Goal: Transaction & Acquisition: Subscribe to service/newsletter

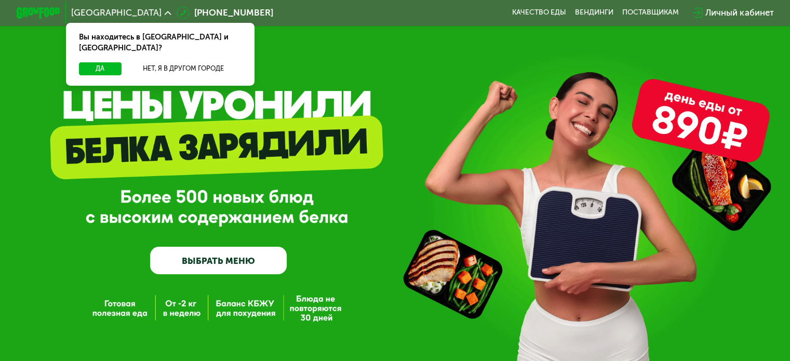
click at [228, 266] on link "ВЫБРАТЬ МЕНЮ" at bounding box center [218, 261] width 137 height 28
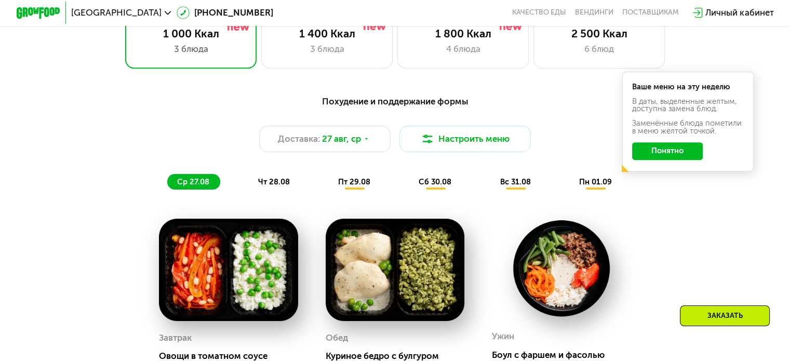
scroll to position [572, 0]
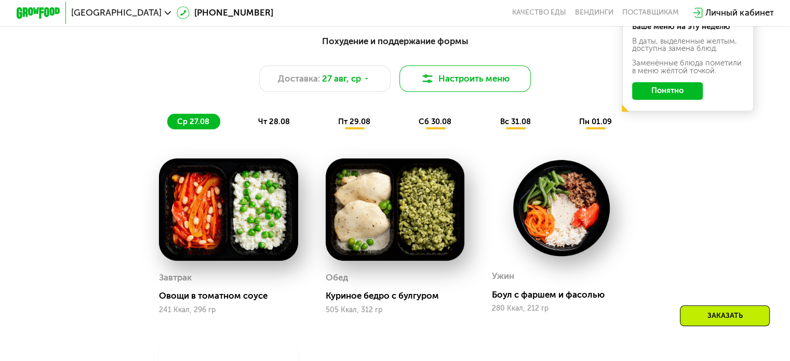
click at [471, 80] on button "Настроить меню" at bounding box center [466, 78] width 132 height 26
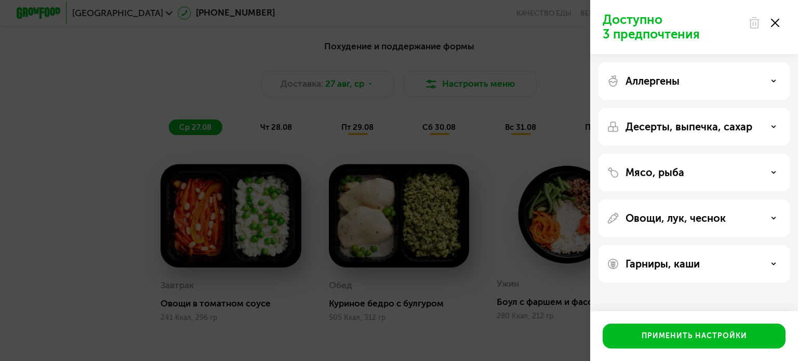
click at [778, 21] on icon at bounding box center [775, 23] width 8 height 8
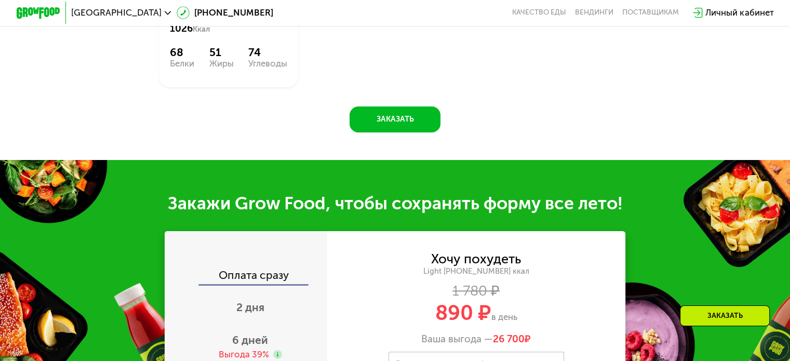
scroll to position [1091, 0]
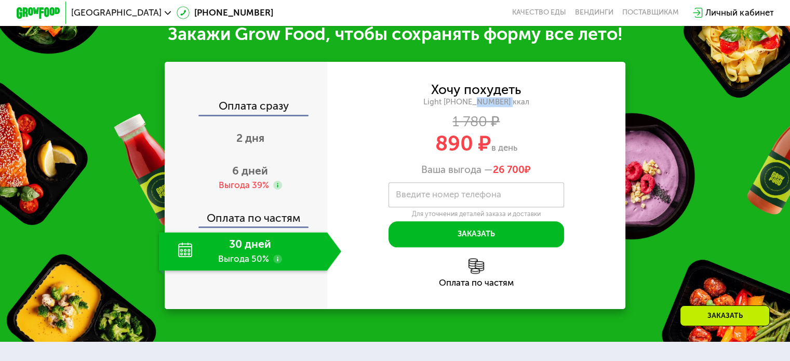
drag, startPoint x: 506, startPoint y: 115, endPoint x: 518, endPoint y: 116, distance: 12.0
click at [518, 107] on div "Light [PHONE_NUMBER] ккал" at bounding box center [476, 102] width 299 height 10
drag, startPoint x: 555, startPoint y: 120, endPoint x: 563, endPoint y: 137, distance: 18.6
click at [555, 121] on div "Хочу похудеть Light 1000 ~1000 ккал 1 780 ₽ 890 ₽ в день Ваша выгода — 26 700 ₽" at bounding box center [476, 130] width 299 height 92
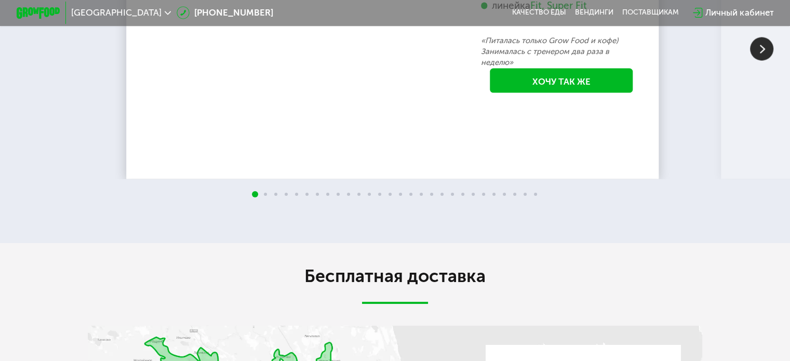
scroll to position [0, 0]
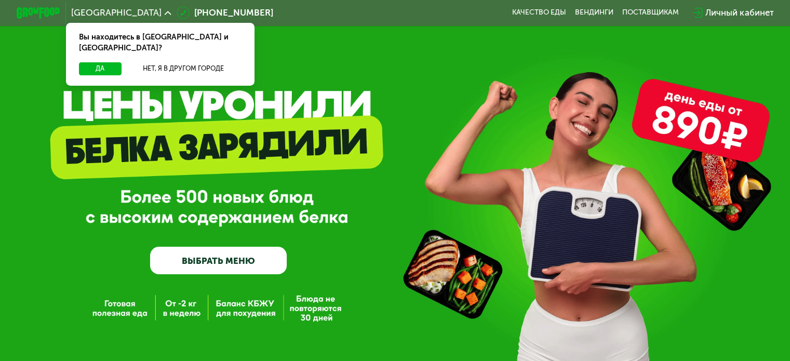
click at [221, 263] on link "ВЫБРАТЬ МЕНЮ" at bounding box center [218, 261] width 137 height 28
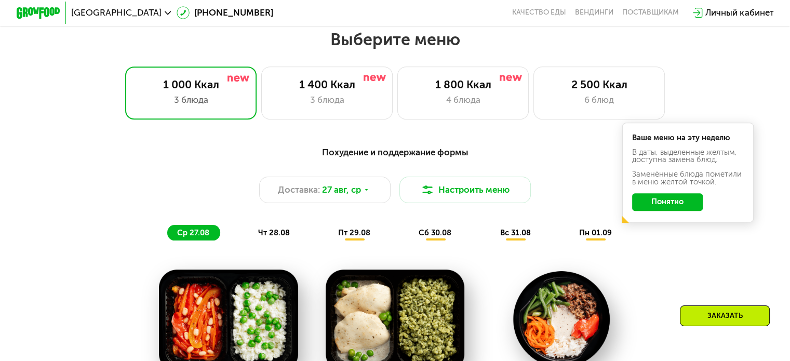
scroll to position [468, 0]
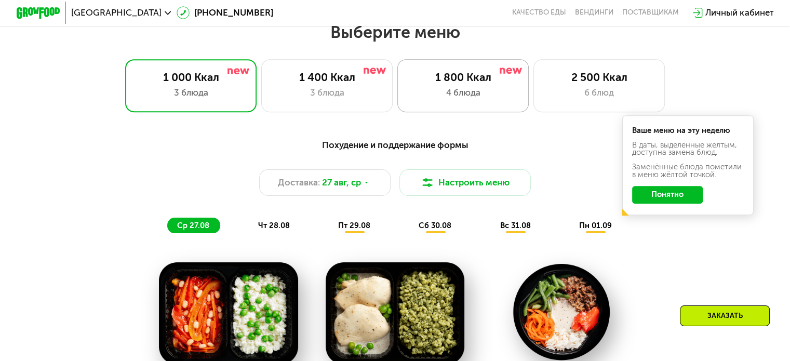
click at [497, 93] on div "4 блюда" at bounding box center [463, 92] width 109 height 13
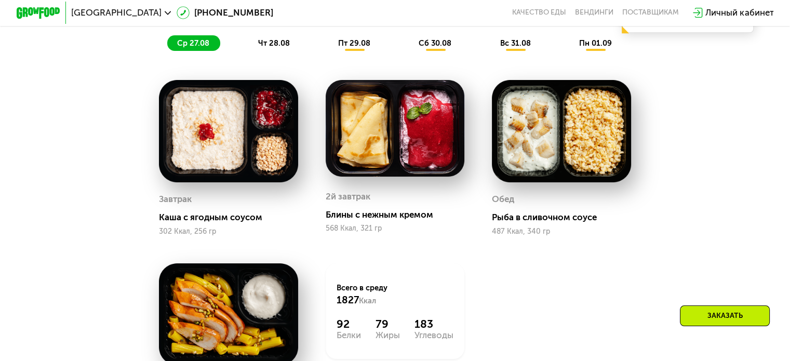
scroll to position [779, 0]
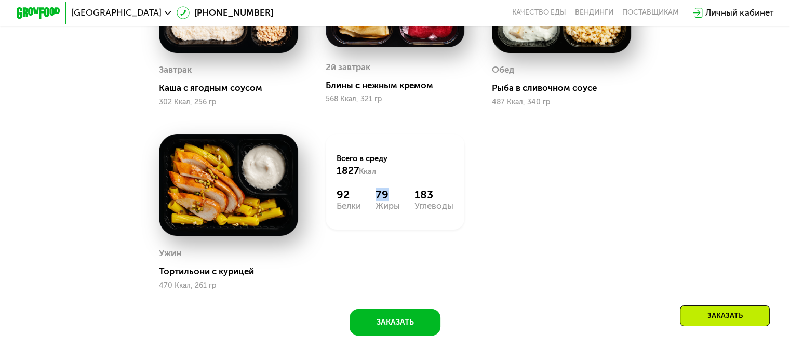
drag, startPoint x: 391, startPoint y: 205, endPoint x: 369, endPoint y: 207, distance: 22.0
click at [369, 207] on div "92 Белки 79 Жиры 183 Углеводы" at bounding box center [395, 199] width 117 height 22
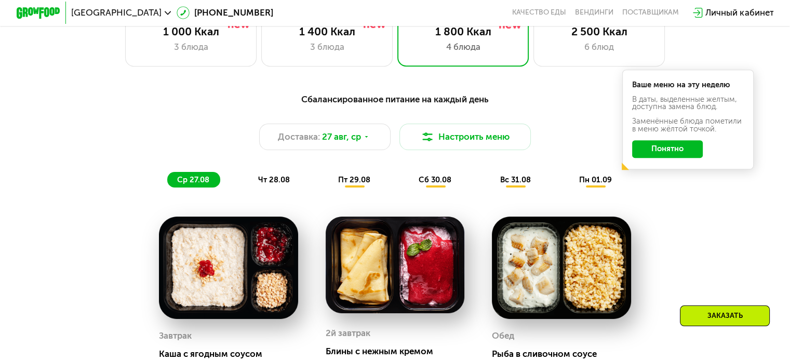
scroll to position [416, 0]
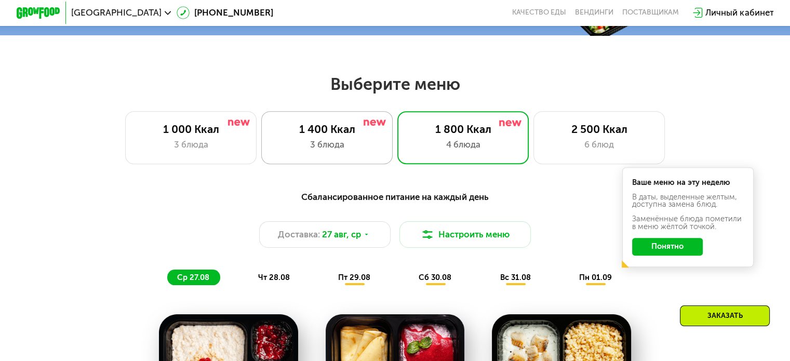
click at [340, 132] on div "1 400 Ккал" at bounding box center [327, 129] width 109 height 13
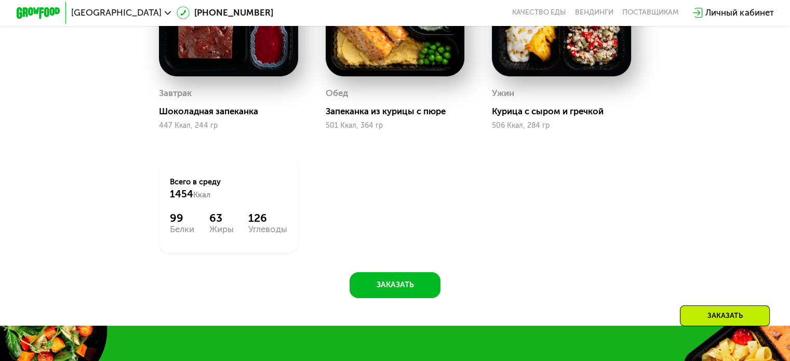
scroll to position [779, 0]
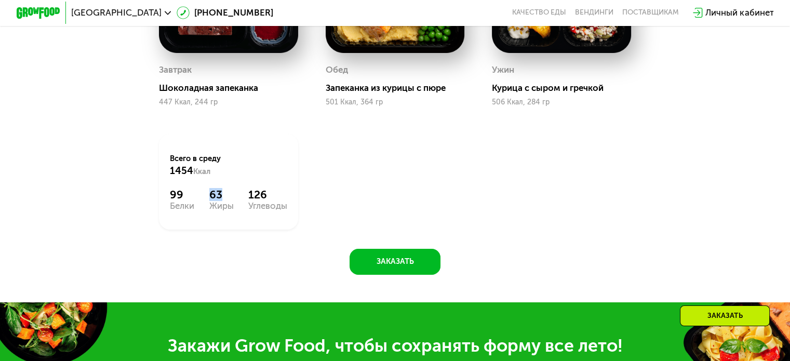
drag, startPoint x: 220, startPoint y: 204, endPoint x: 208, endPoint y: 204, distance: 12.5
click at [209, 201] on div "63" at bounding box center [221, 194] width 24 height 13
drag, startPoint x: 187, startPoint y: 206, endPoint x: 168, endPoint y: 205, distance: 19.3
click at [170, 201] on div "99" at bounding box center [182, 194] width 24 height 13
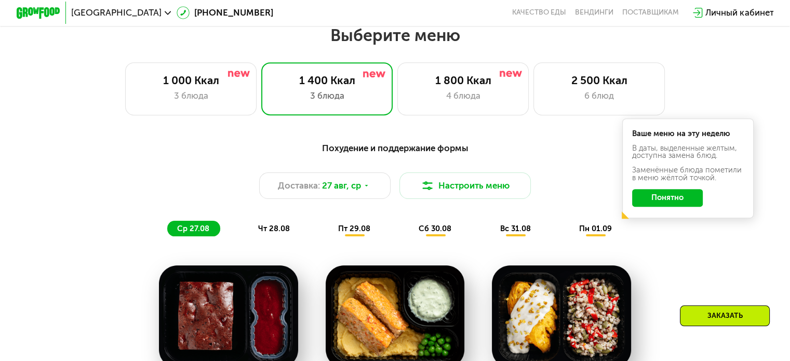
scroll to position [416, 0]
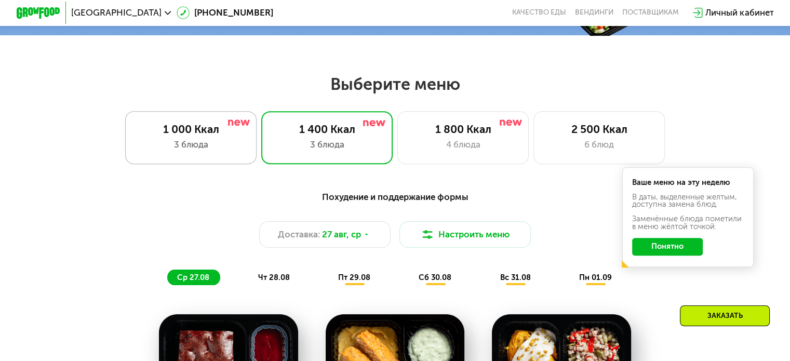
click at [195, 142] on div "3 блюда" at bounding box center [191, 144] width 109 height 13
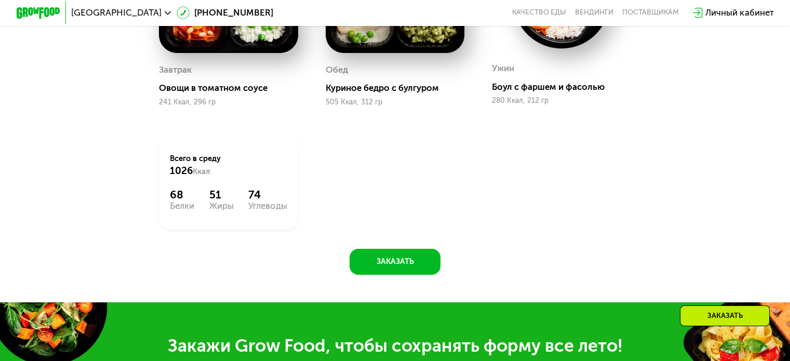
scroll to position [831, 0]
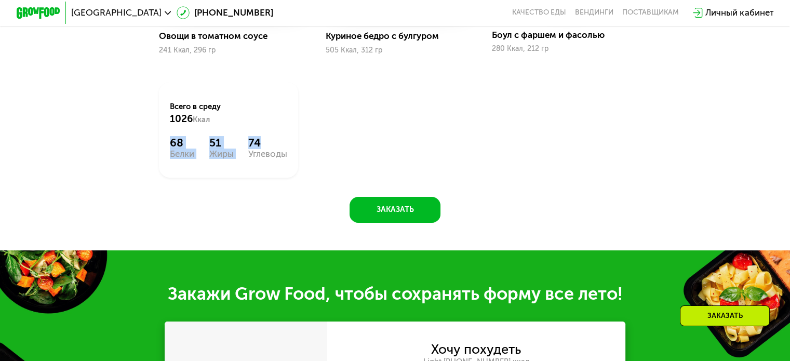
drag, startPoint x: 169, startPoint y: 149, endPoint x: 281, endPoint y: 149, distance: 111.7
click at [281, 149] on div "68 Белки 51 Жиры 74 Углеводы" at bounding box center [228, 147] width 117 height 22
click at [224, 176] on div "Всего в [DATE] 1026 Ккал 68 Белки 51 Жиры 74 Углеводы" at bounding box center [228, 130] width 139 height 96
drag, startPoint x: 184, startPoint y: 155, endPoint x: 164, endPoint y: 152, distance: 20.5
click at [164, 152] on div "Всего в [DATE] 1026 Ккал 68 Белки 51 Жиры 74 Углеводы" at bounding box center [228, 130] width 139 height 96
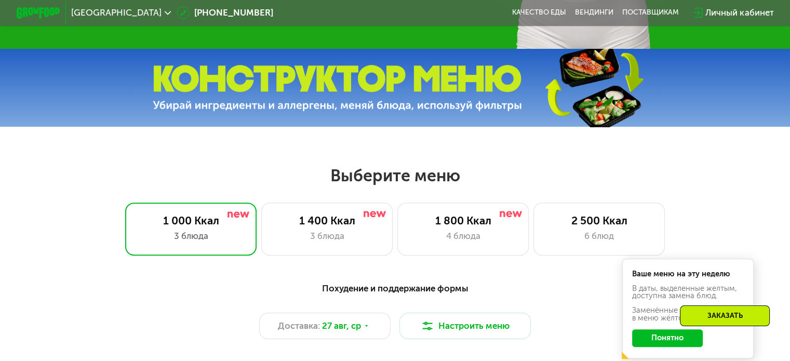
scroll to position [416, 0]
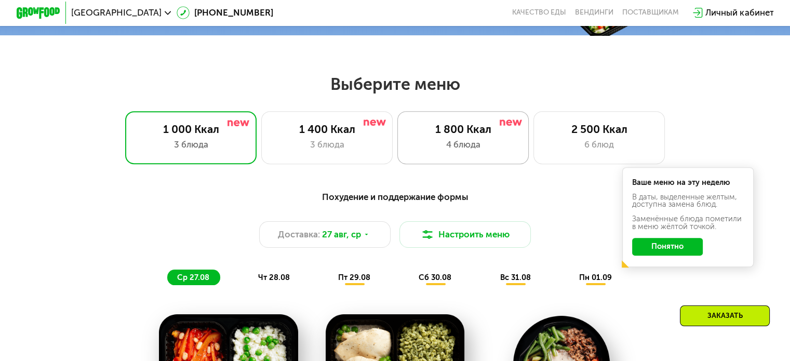
click at [534, 123] on div "1 800 Ккал 4 блюда" at bounding box center [600, 137] width 132 height 52
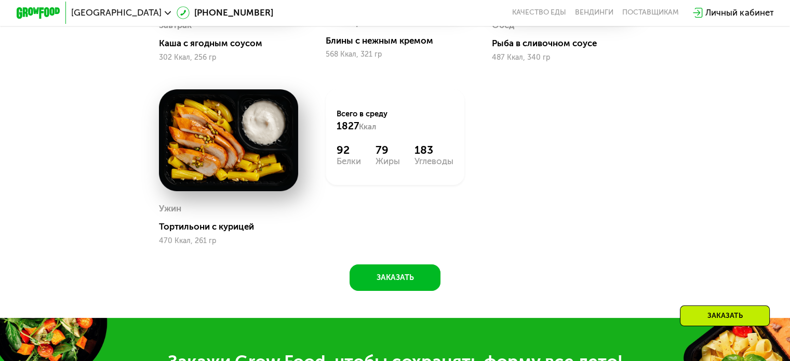
scroll to position [727, 0]
